Goal: Task Accomplishment & Management: Use online tool/utility

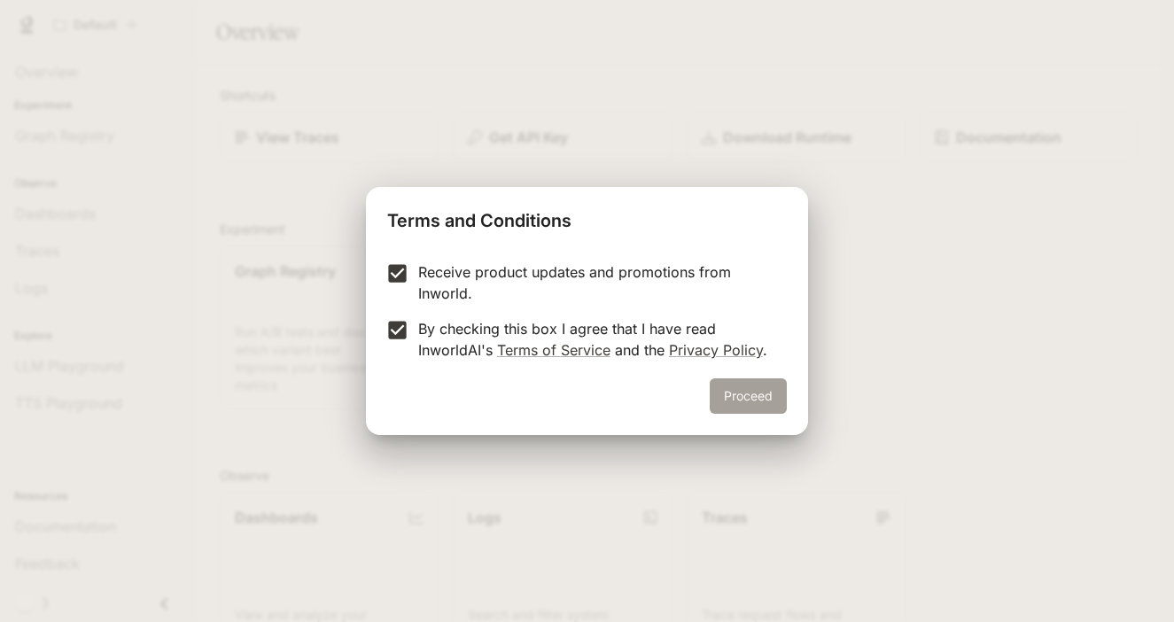
click at [722, 385] on button "Proceed" at bounding box center [748, 395] width 77 height 35
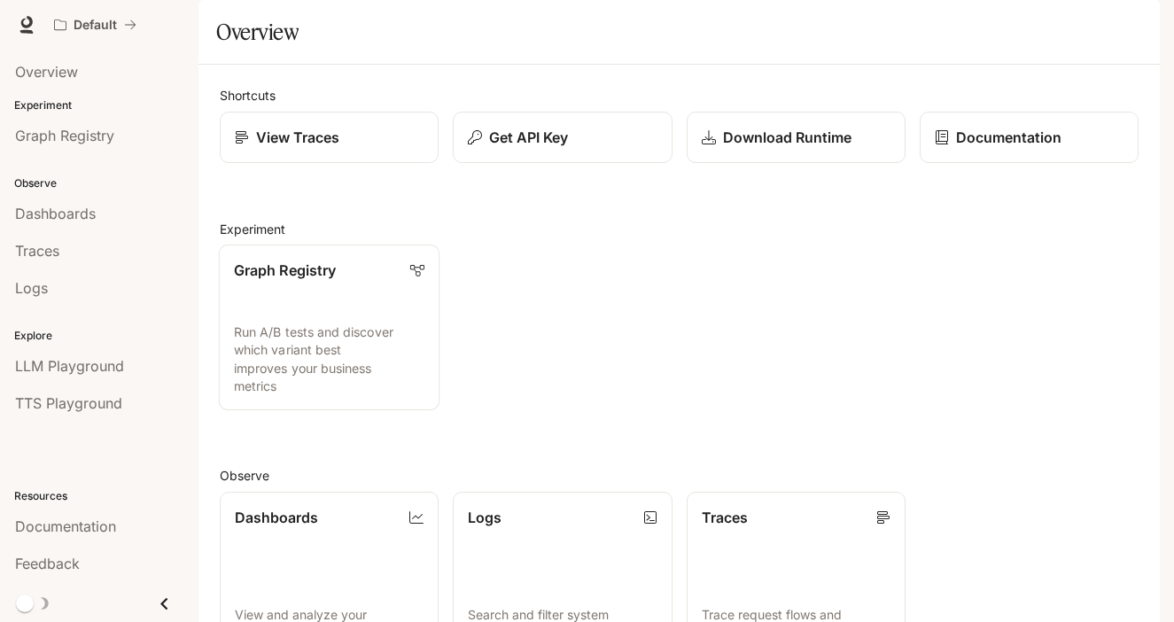
click at [359, 281] on div "Graph Registry" at bounding box center [329, 270] width 191 height 21
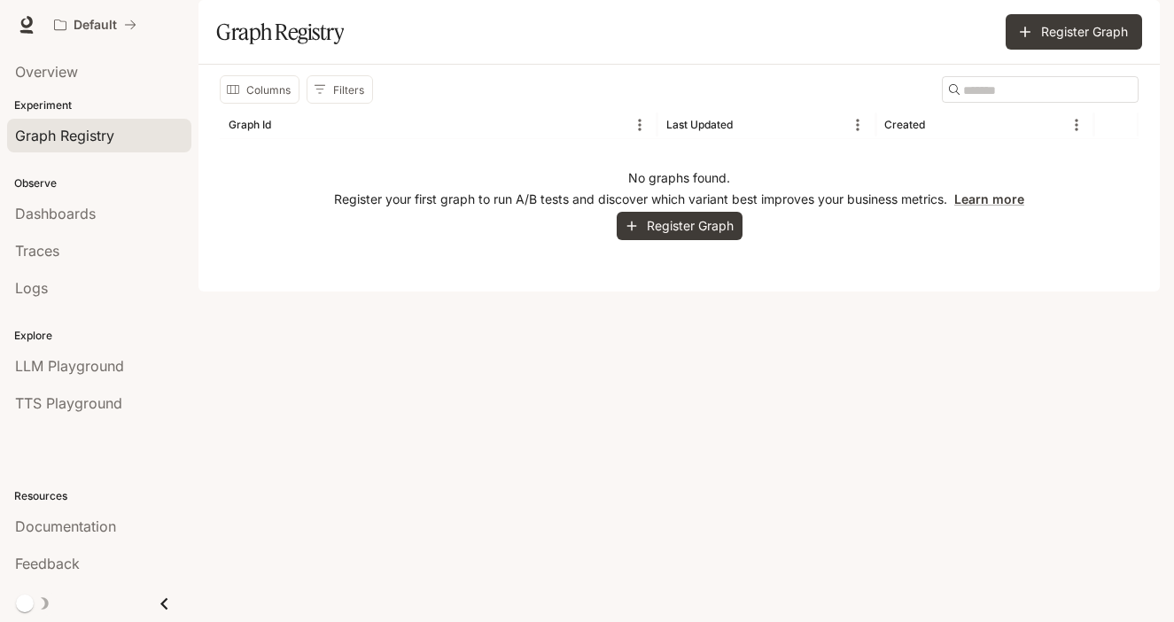
click at [697, 208] on p "Register your first graph to run A/B tests and discover which variant best impr…" at bounding box center [679, 200] width 690 height 18
click at [697, 241] on button "Register Graph" at bounding box center [680, 226] width 126 height 29
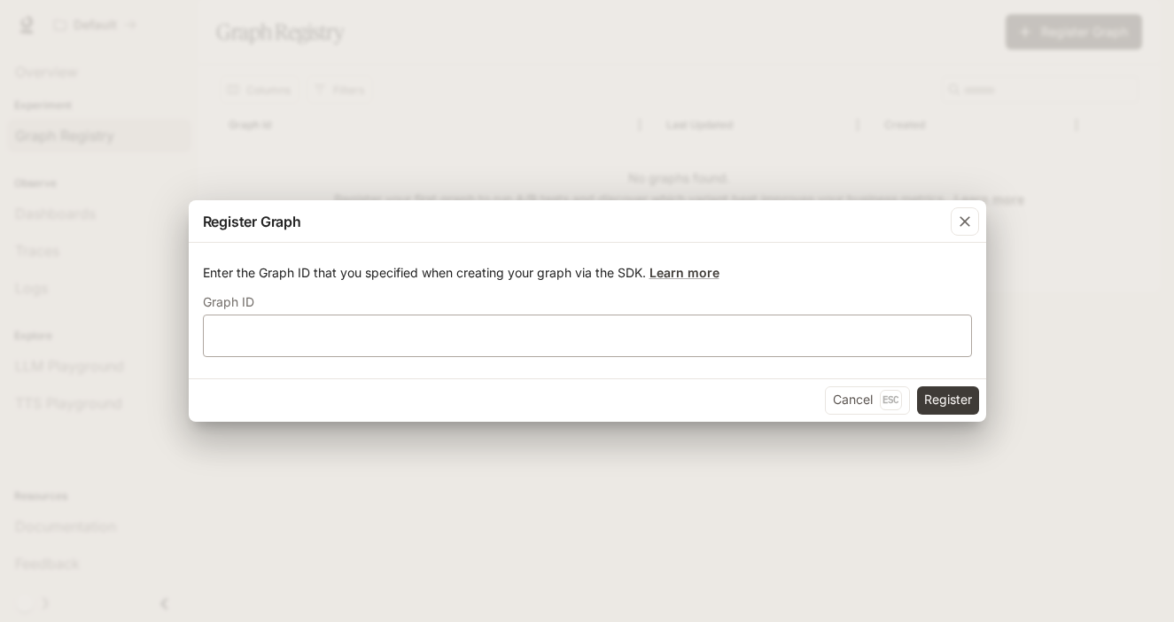
click at [642, 315] on div "​" at bounding box center [587, 336] width 769 height 43
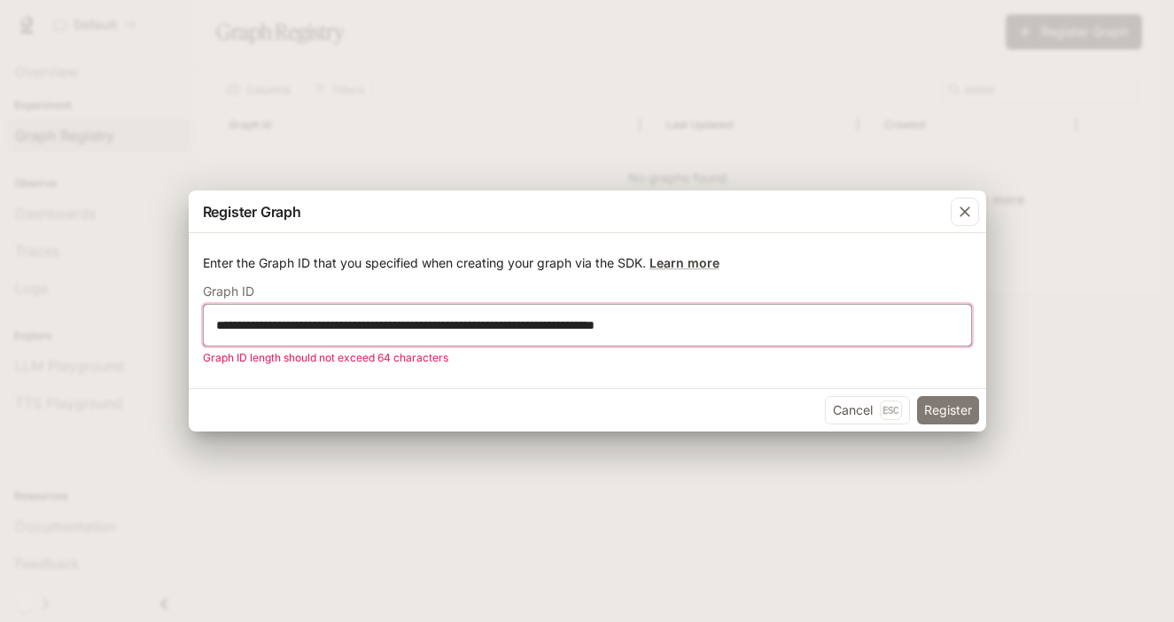
type input "**********"
click at [940, 401] on button "Register" at bounding box center [948, 410] width 62 height 28
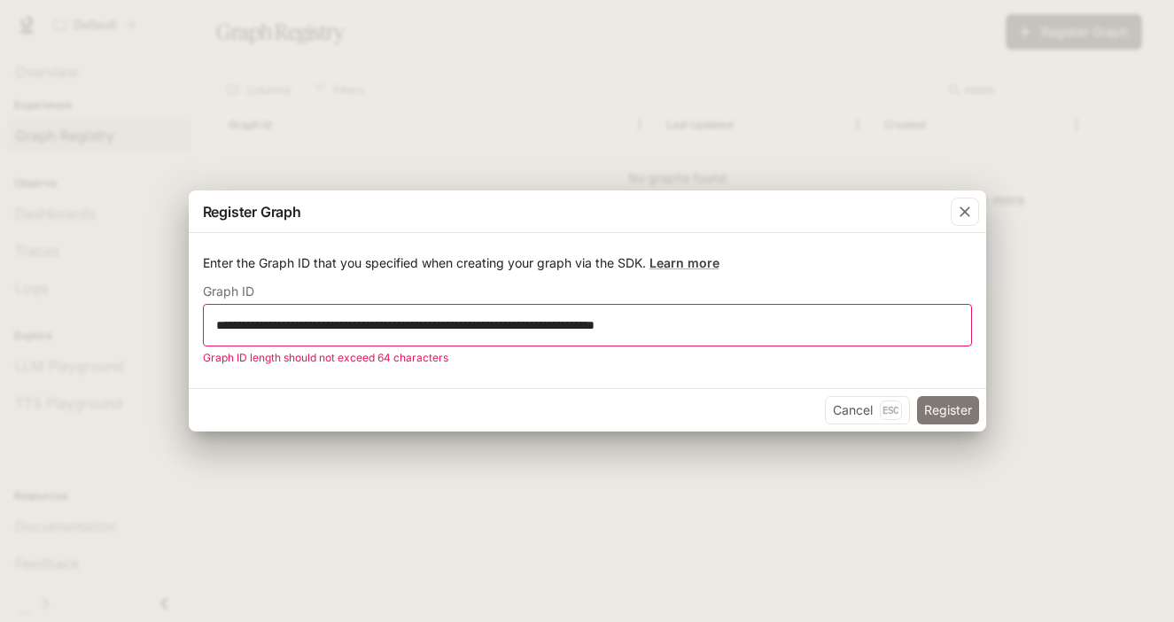
click at [940, 401] on button "Register" at bounding box center [948, 410] width 62 height 28
click at [969, 200] on div "button" at bounding box center [965, 212] width 28 height 28
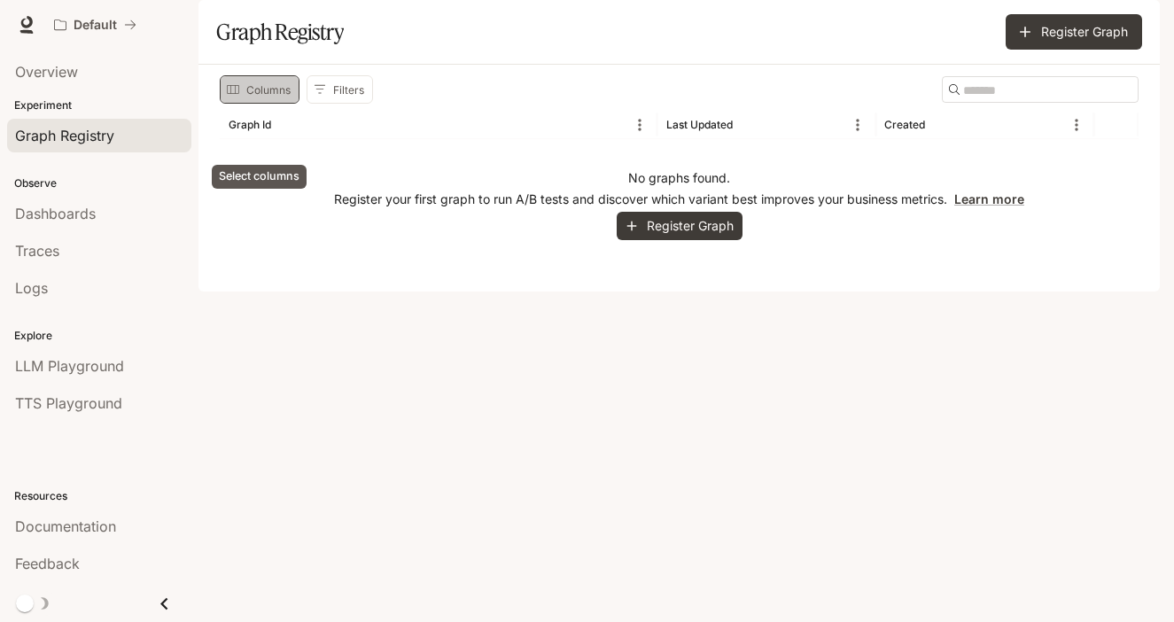
click at [260, 104] on button "Columns" at bounding box center [260, 89] width 80 height 28
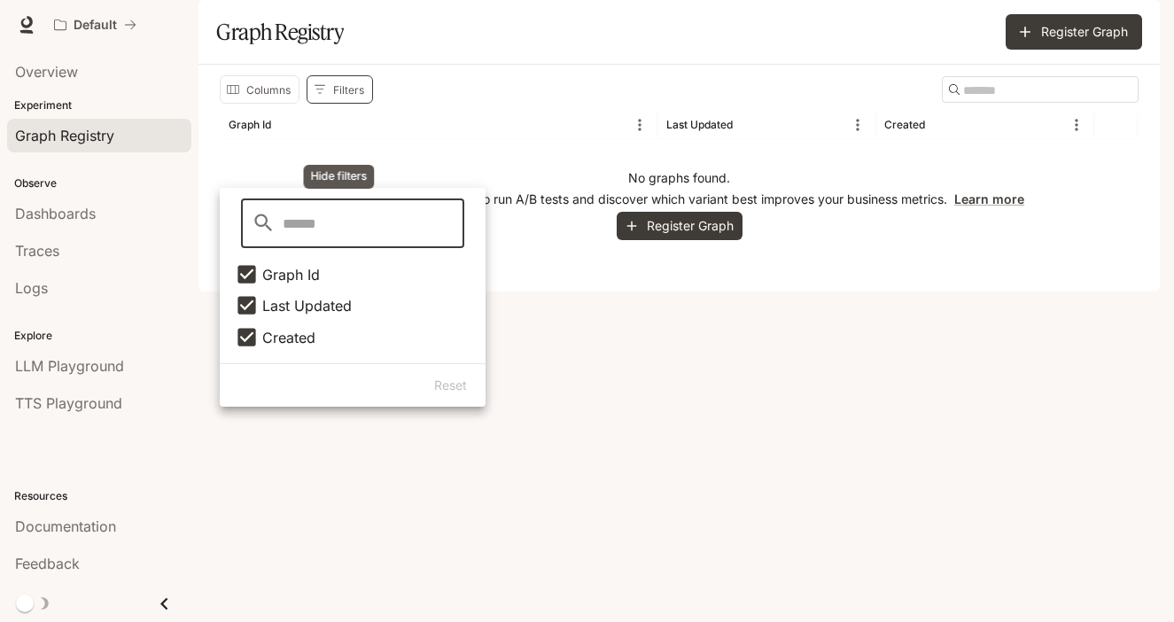
click at [325, 104] on button "Filters" at bounding box center [340, 89] width 66 height 28
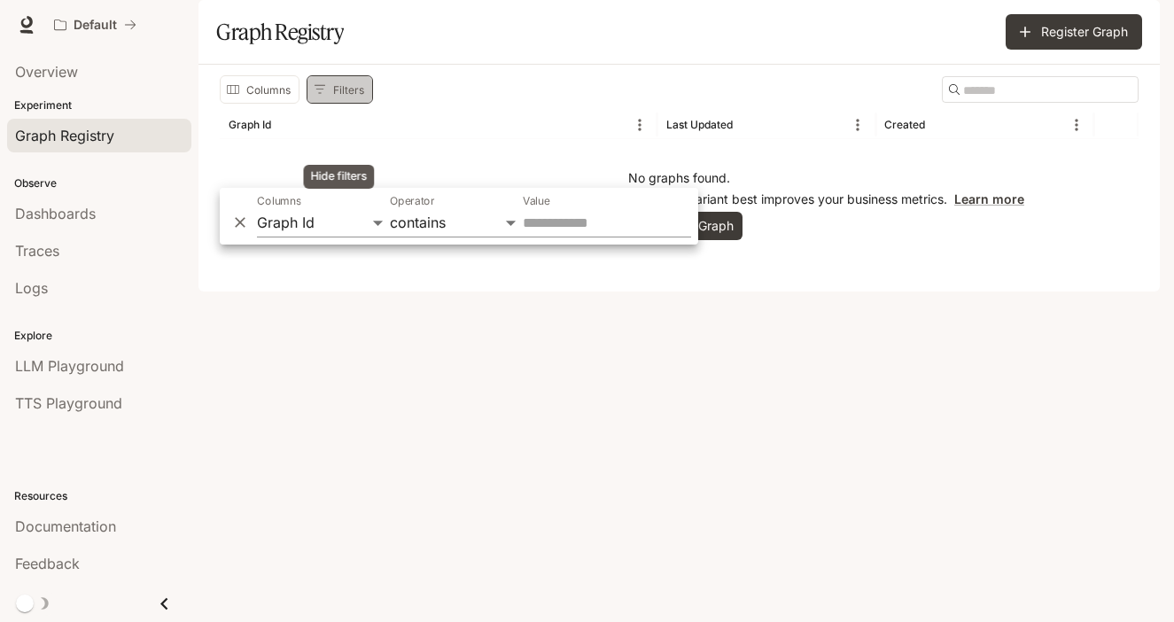
click at [321, 104] on button "Filters" at bounding box center [340, 89] width 66 height 28
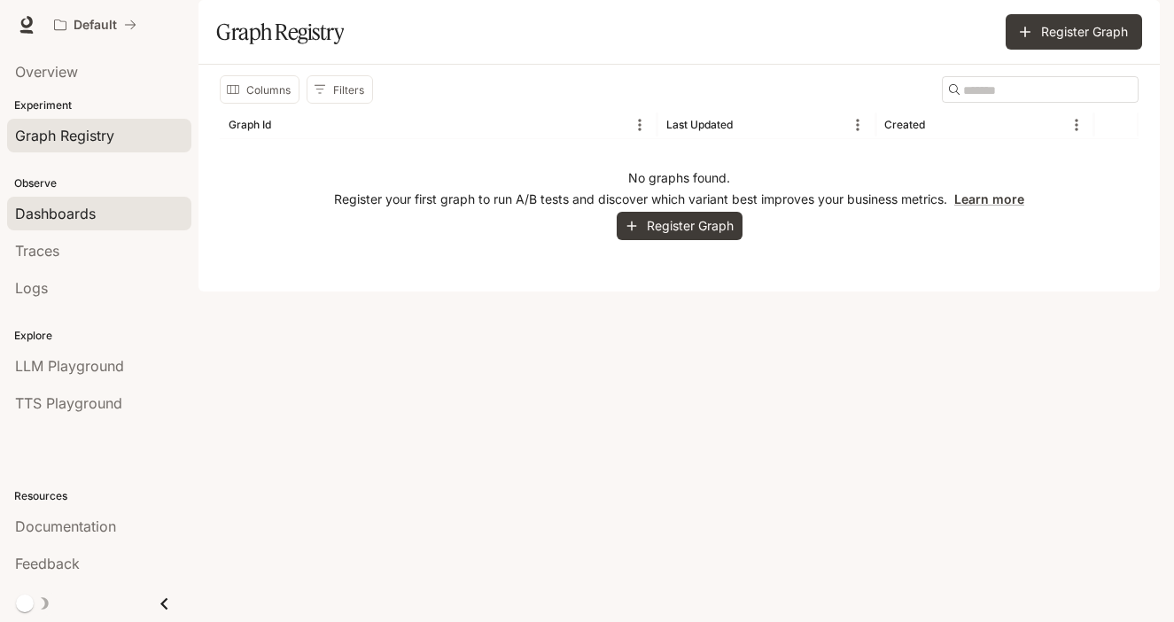
click at [42, 221] on span "Dashboards" at bounding box center [55, 213] width 81 height 21
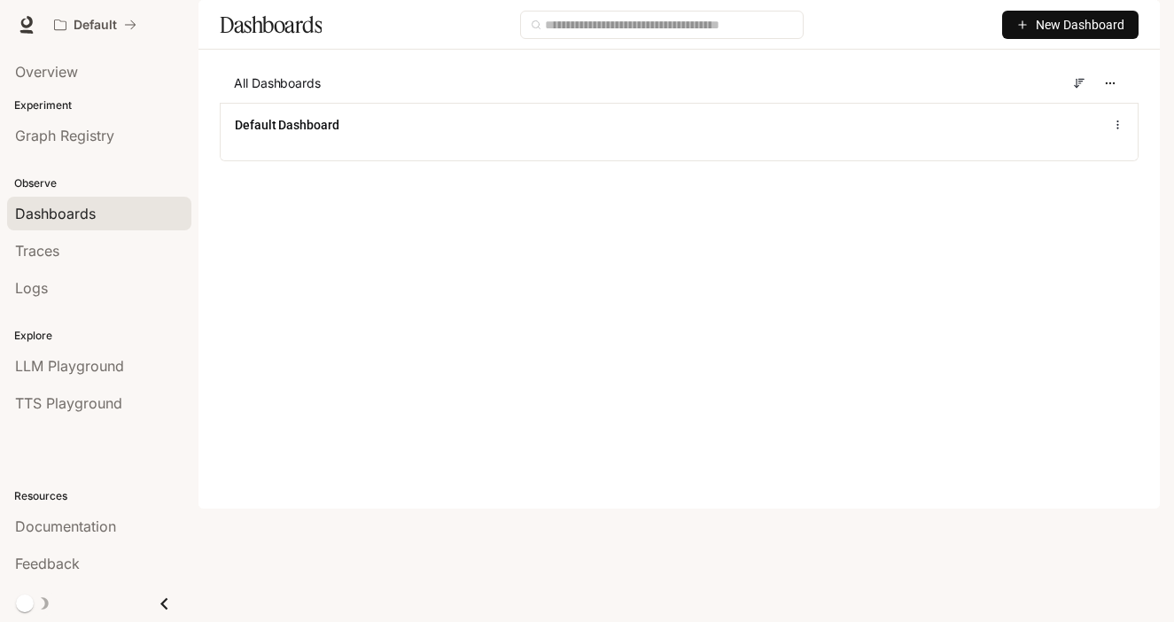
click at [1039, 35] on span "New Dashboard" at bounding box center [1080, 24] width 89 height 19
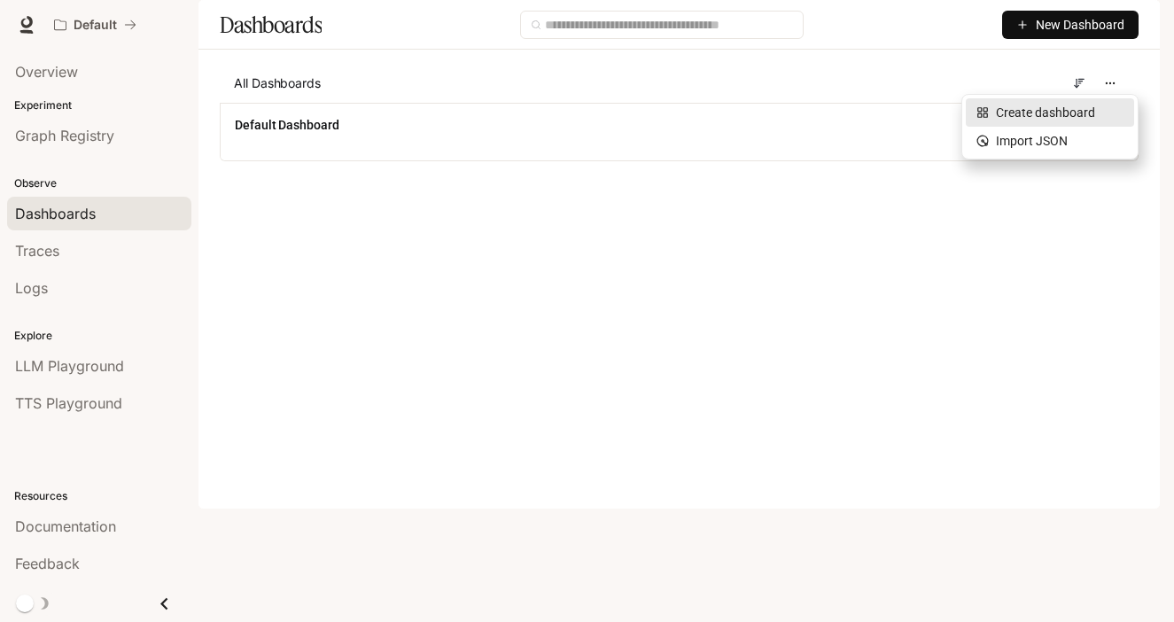
click at [1051, 117] on div "Create dashboard" at bounding box center [1050, 112] width 147 height 19
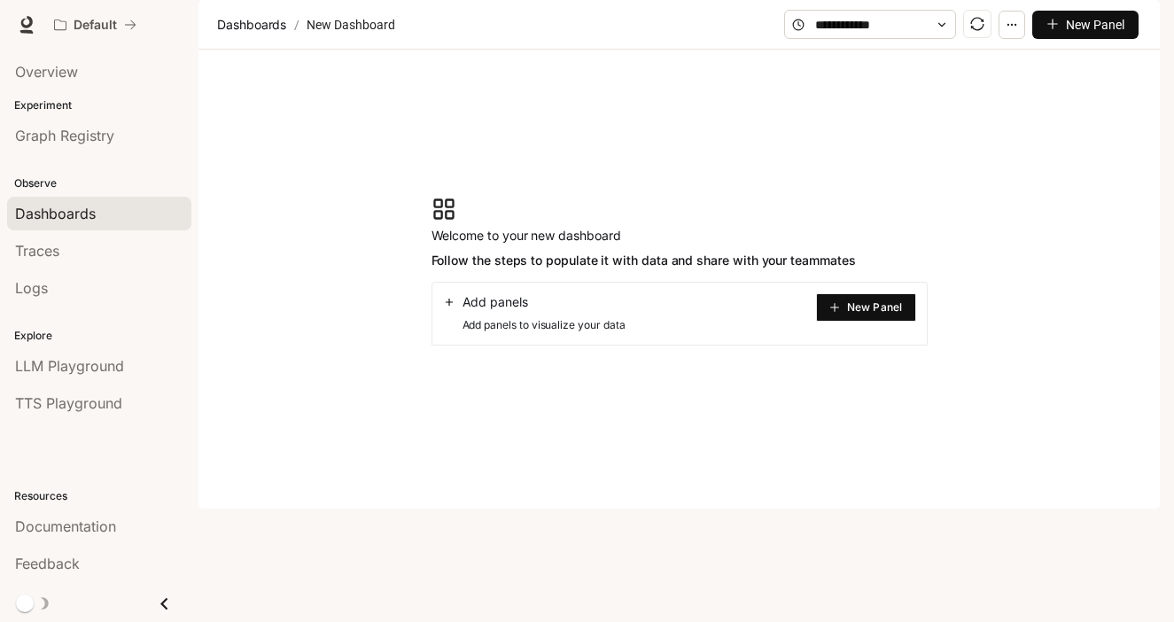
click at [874, 322] on button "New Panel" at bounding box center [866, 307] width 100 height 28
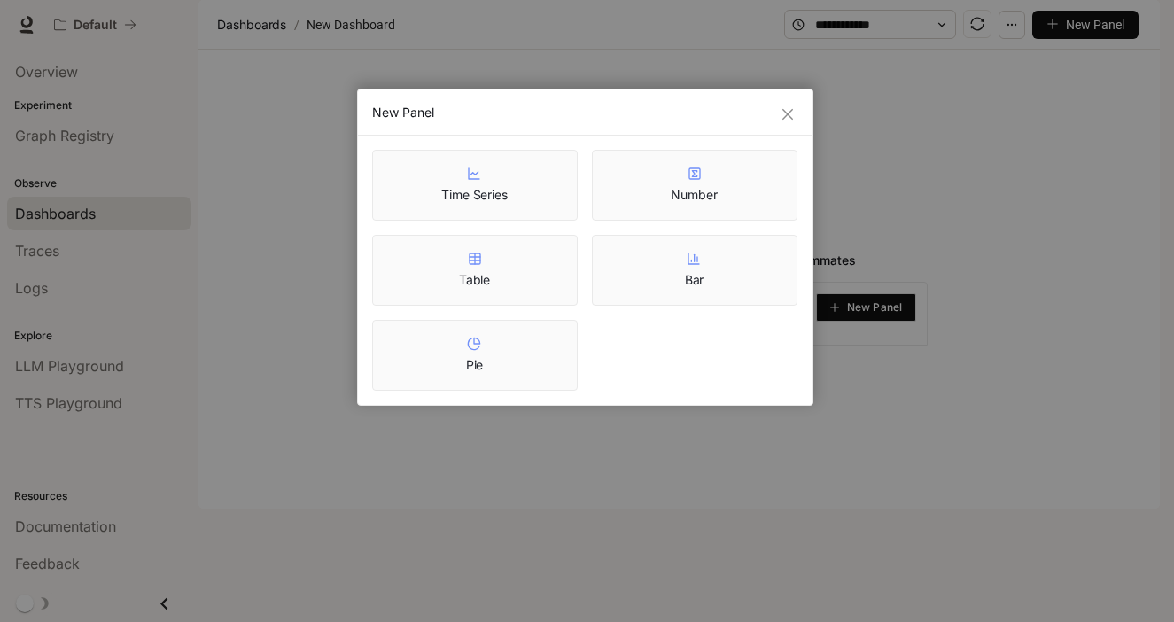
click at [535, 181] on div "Time Series" at bounding box center [475, 185] width 206 height 71
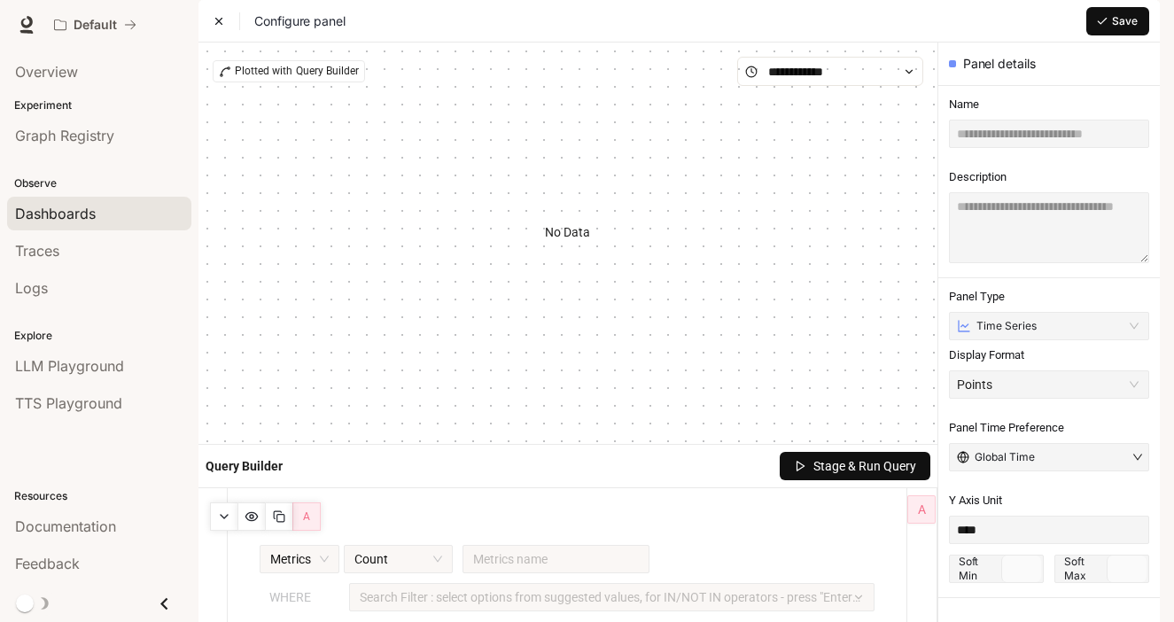
click at [589, 292] on div "No Data" at bounding box center [568, 232] width 711 height 292
